Goal: Task Accomplishment & Management: Complete application form

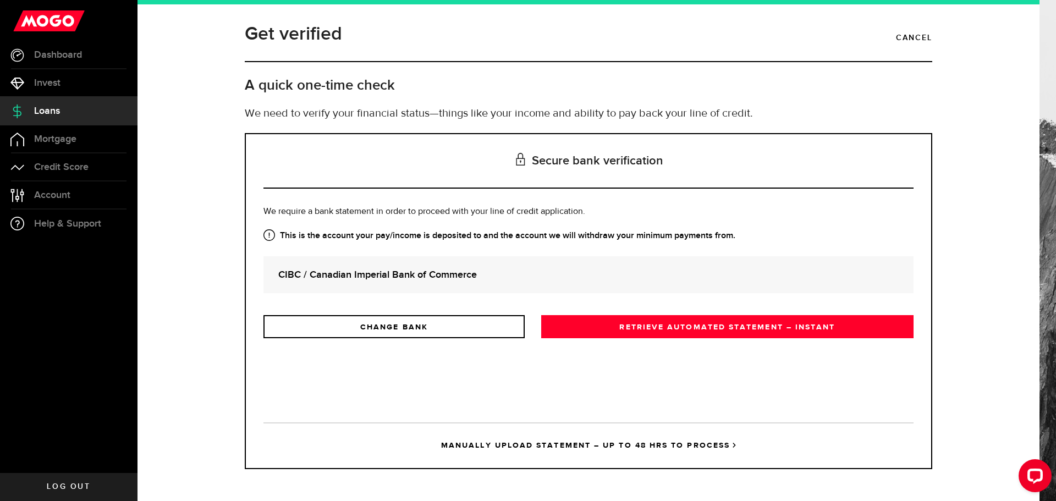
click at [587, 445] on link "MANUALLY UPLOAD STATEMENT – UP TO 48 HRS TO PROCESS" at bounding box center [589, 446] width 650 height 46
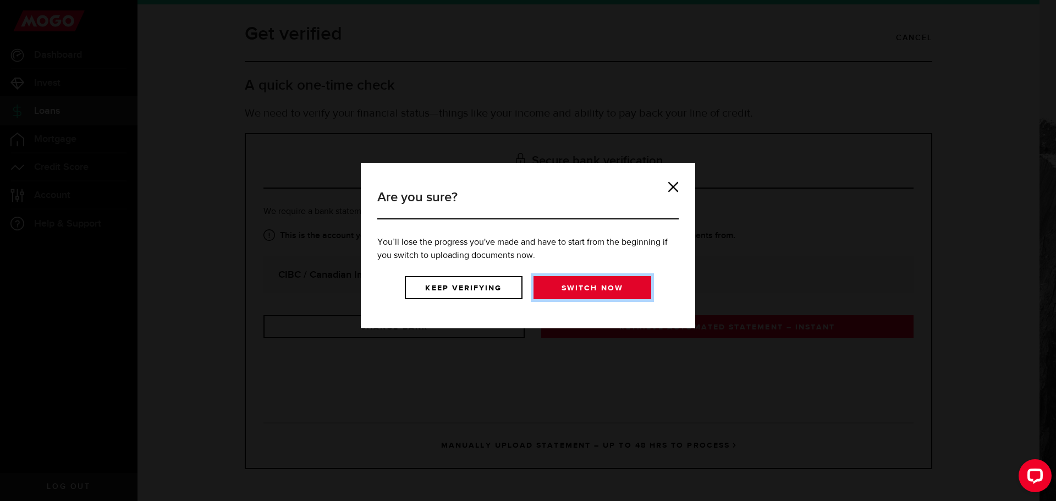
click at [587, 299] on link "Switch now" at bounding box center [593, 287] width 118 height 23
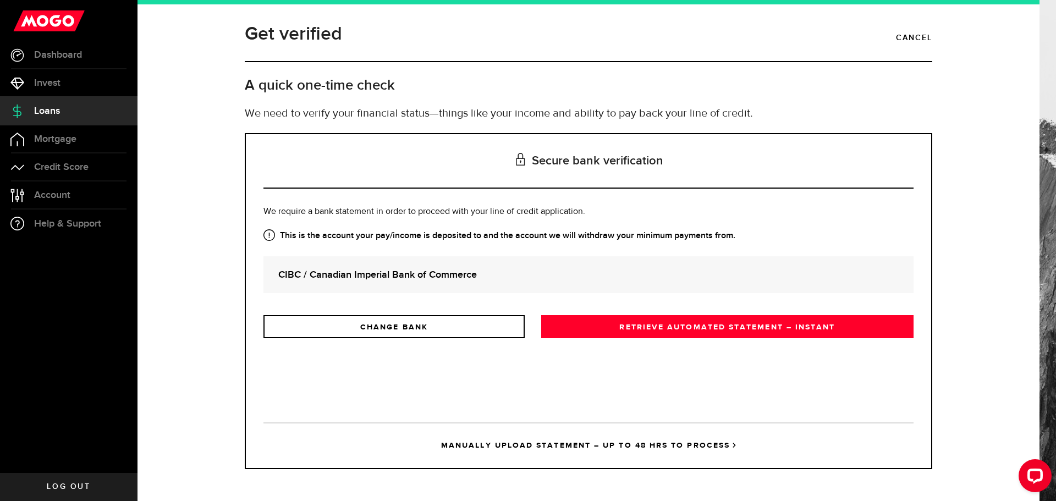
click at [656, 441] on link "MANUALLY UPLOAD STATEMENT – UP TO 48 HRS TO PROCESS" at bounding box center [589, 446] width 650 height 46
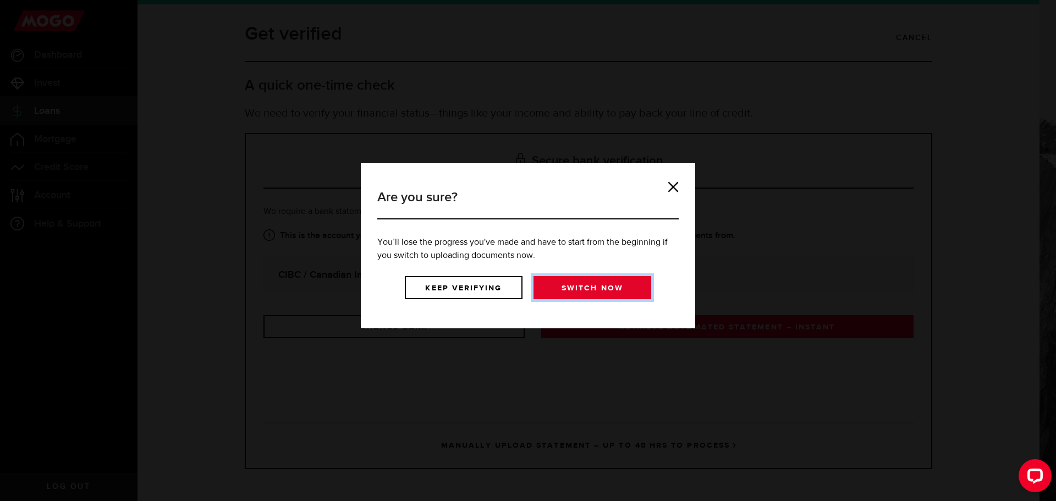
click at [610, 299] on link "Switch now" at bounding box center [593, 287] width 118 height 23
